Goal: Complete application form

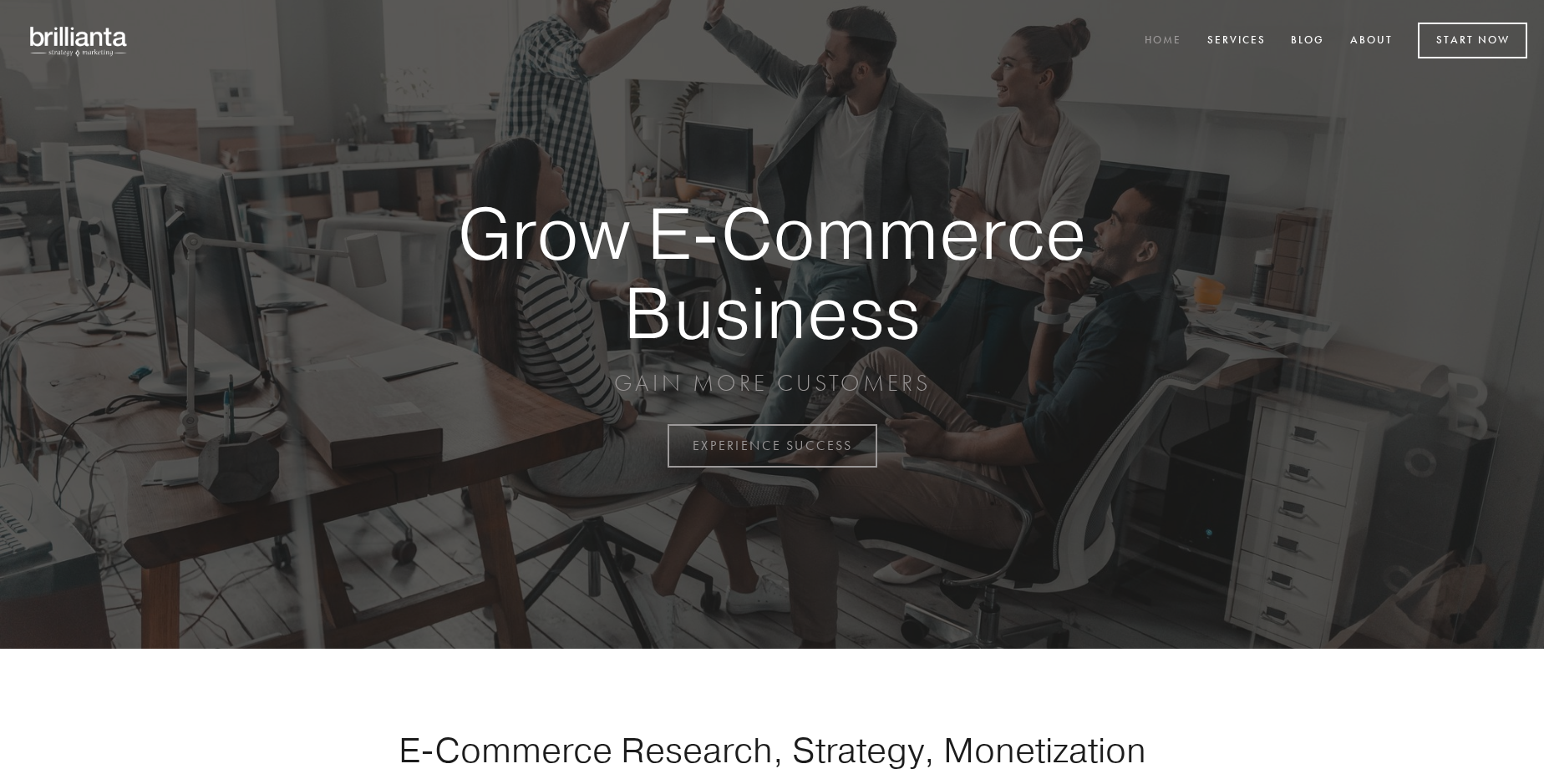
scroll to position [4376, 0]
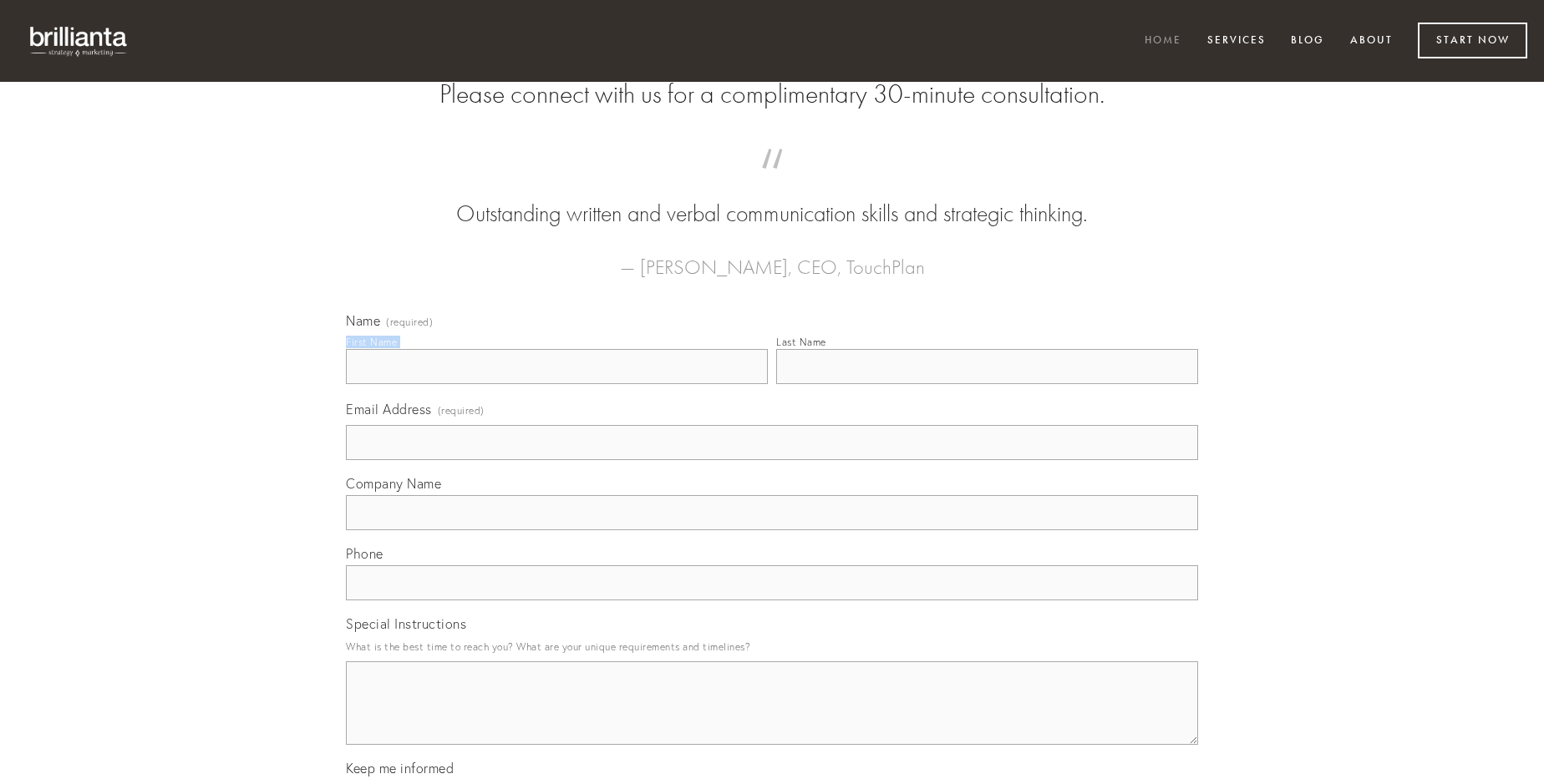
type input "[PERSON_NAME]"
click at [987, 384] on input "Last Name" at bounding box center [986, 366] width 422 height 35
type input "[PERSON_NAME]"
click at [772, 460] on input "Email Address (required)" at bounding box center [772, 442] width 852 height 35
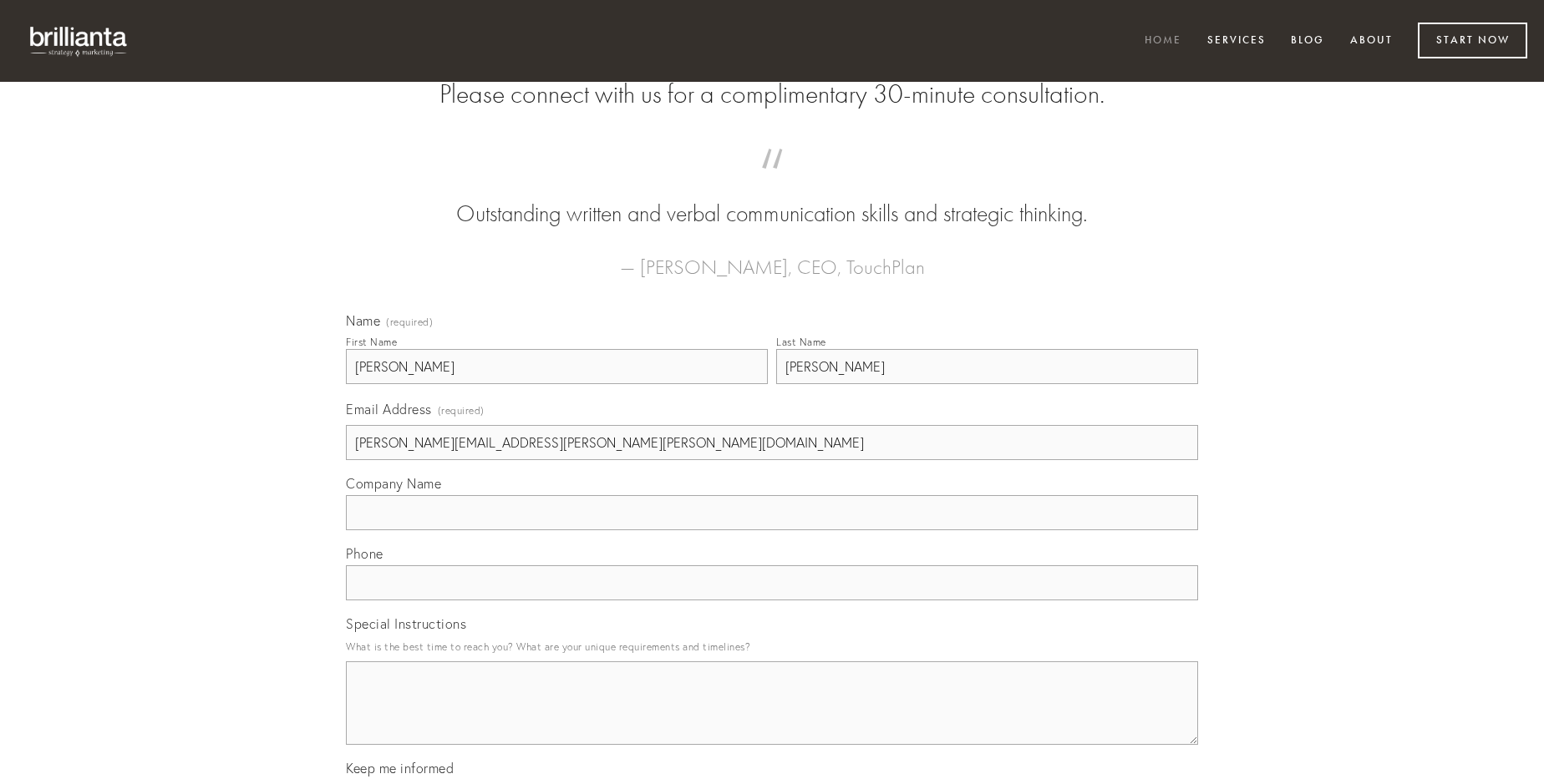
type input "[PERSON_NAME][EMAIL_ADDRESS][PERSON_NAME][PERSON_NAME][DOMAIN_NAME]"
click at [772, 530] on input "Company Name" at bounding box center [772, 512] width 852 height 35
type input "verumtamen"
click at [772, 600] on input "text" at bounding box center [772, 582] width 852 height 35
click at [772, 718] on textarea "Special Instructions" at bounding box center [772, 703] width 852 height 84
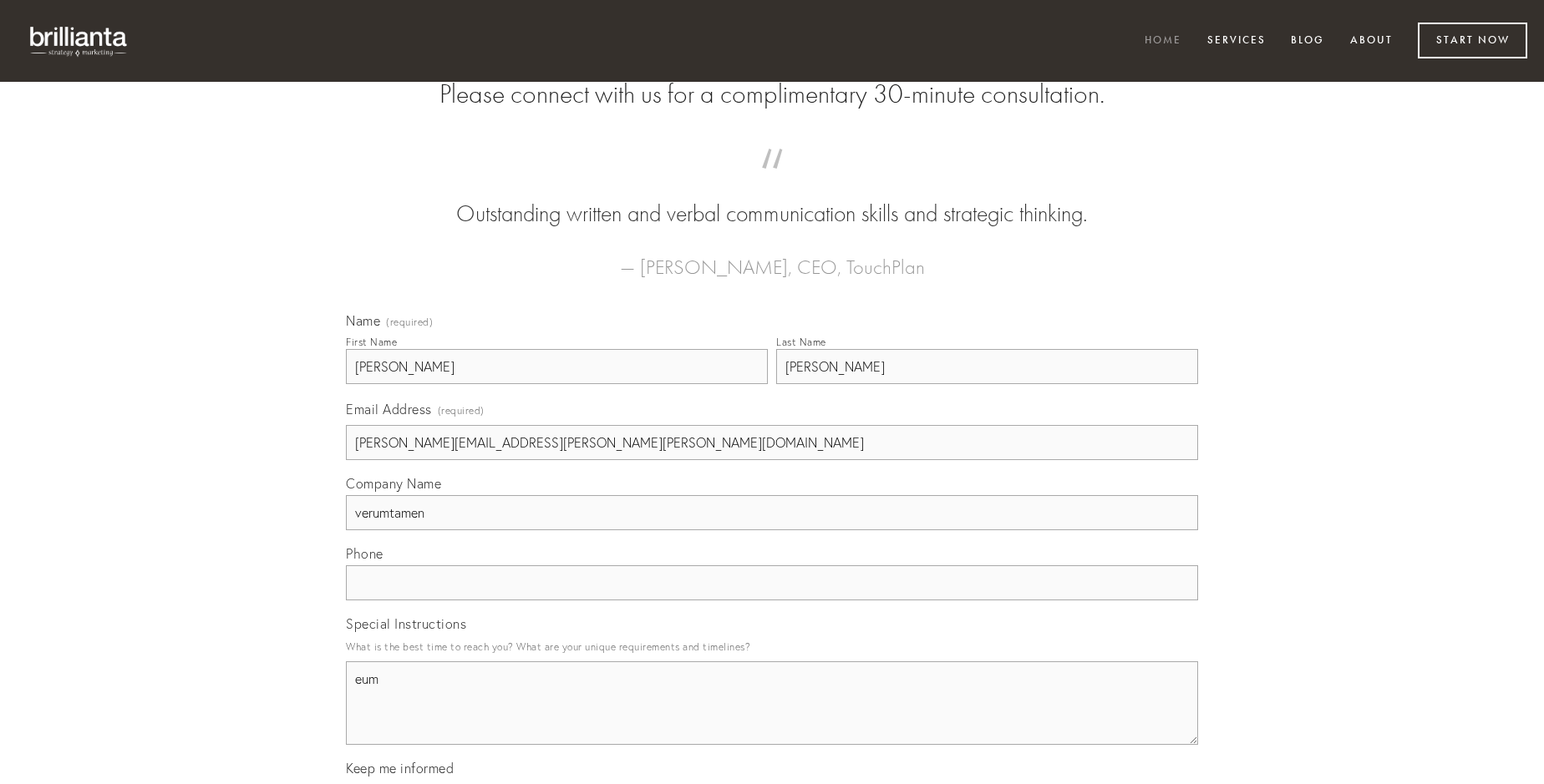
type textarea "eum"
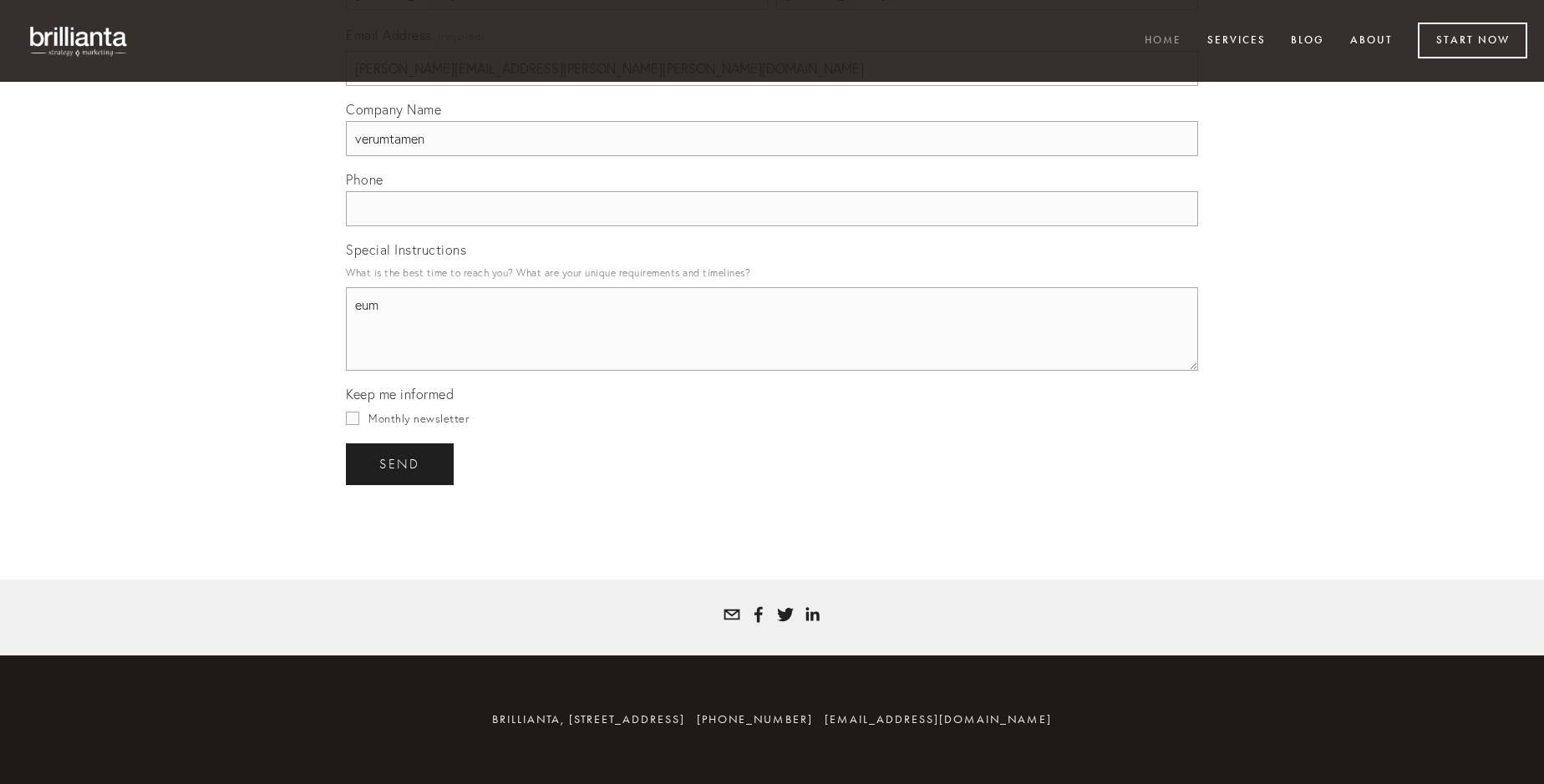
click at [401, 463] on span "send" at bounding box center [399, 463] width 41 height 15
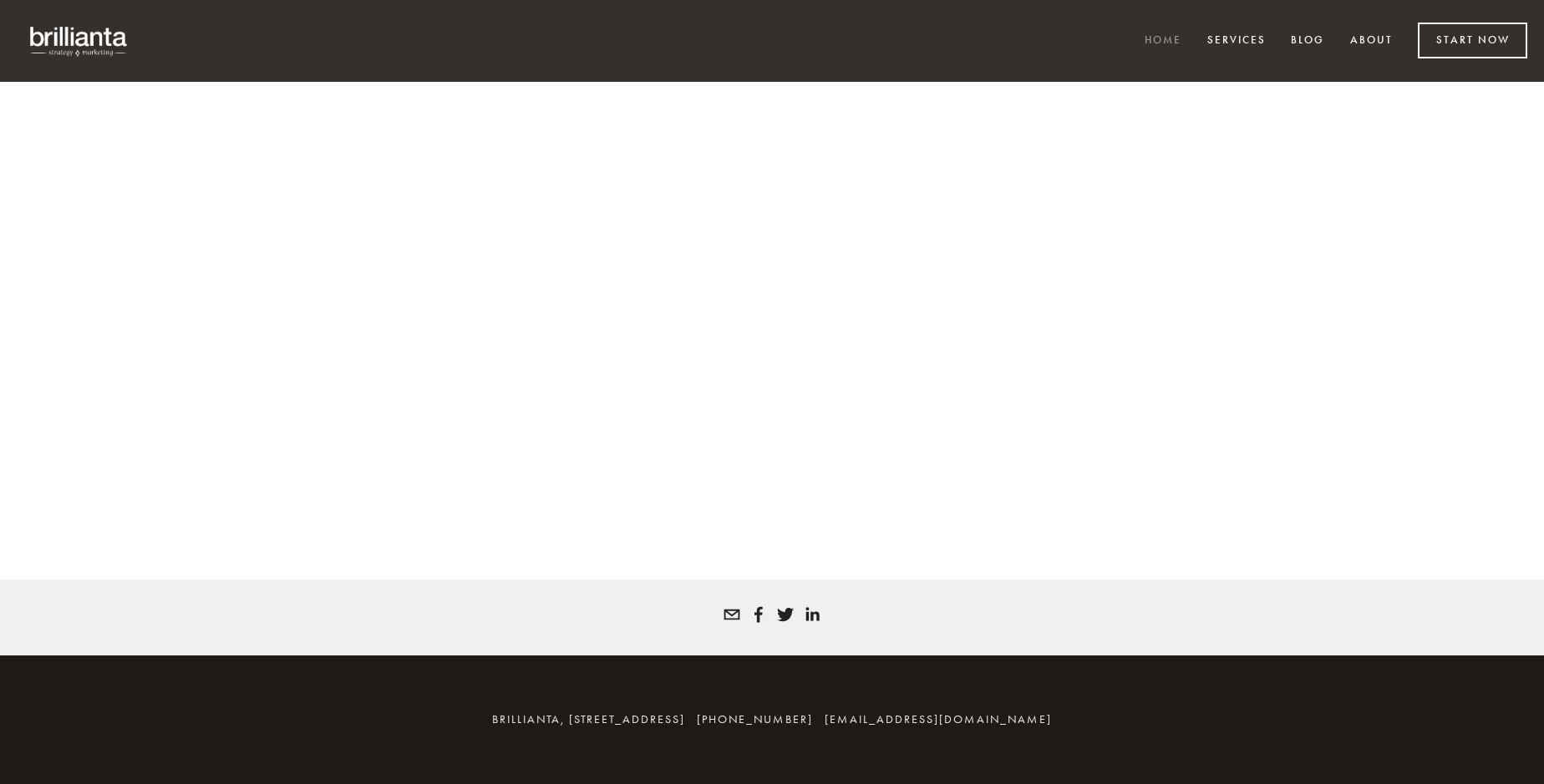
scroll to position [4353, 0]
